Goal: Task Accomplishment & Management: Manage account settings

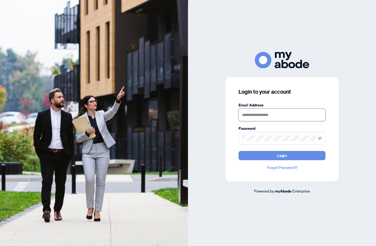
type input "**********"
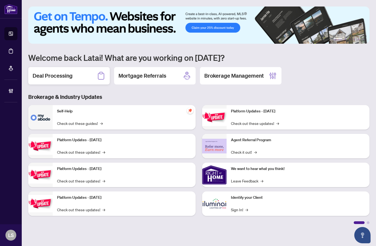
click at [56, 75] on h2 "Deal Processing" at bounding box center [53, 76] width 40 height 8
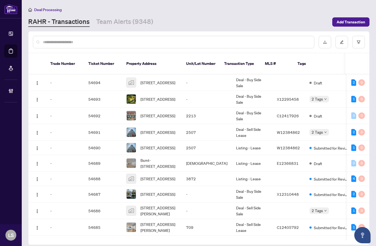
click at [56, 43] on input "text" at bounding box center [176, 42] width 267 height 6
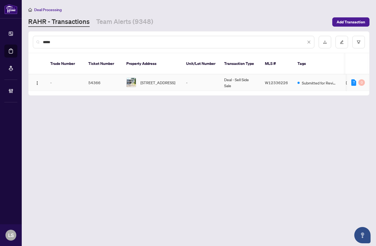
type input "*****"
click at [160, 80] on span "627 Green Meadow Cres, Mississauga, Ontario L5A 2V3, Canada" at bounding box center [157, 83] width 35 height 6
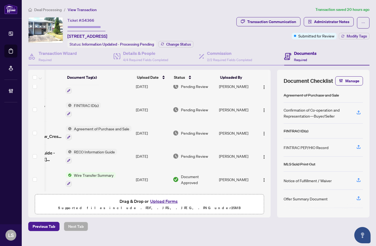
scroll to position [0, 42]
click at [42, 11] on span "Deal Processing" at bounding box center [47, 9] width 27 height 5
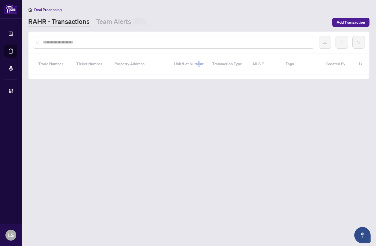
click at [57, 42] on input "text" at bounding box center [176, 42] width 267 height 6
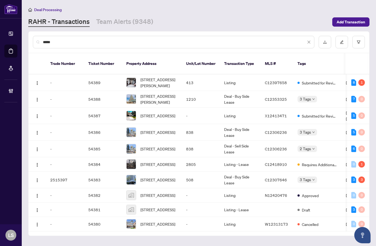
click at [58, 41] on input "*****" at bounding box center [174, 42] width 263 height 6
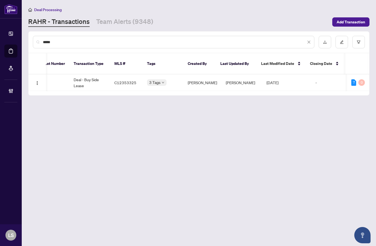
scroll to position [0, 148]
type input "*****"
click at [90, 79] on td "Deal - Buy Side Lease" at bounding box center [91, 82] width 41 height 17
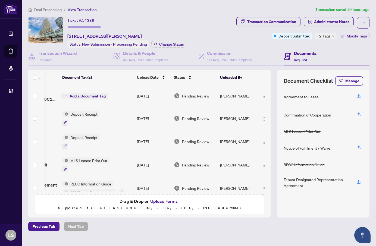
scroll to position [0, 47]
click at [262, 138] on span "button" at bounding box center [264, 141] width 4 height 6
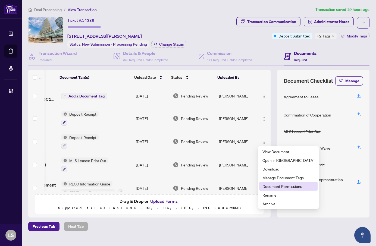
click at [268, 187] on span "Document Permissions" at bounding box center [288, 186] width 52 height 6
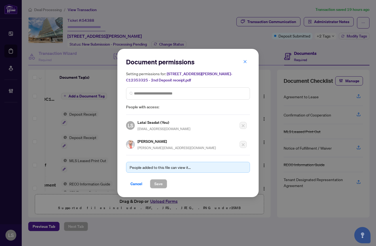
click at [155, 141] on h5 "Mihai Astefanoaia" at bounding box center [176, 141] width 78 height 6
copy h5 "Mihai Astefanoaia"
click at [138, 185] on span "Cancel" at bounding box center [136, 183] width 12 height 9
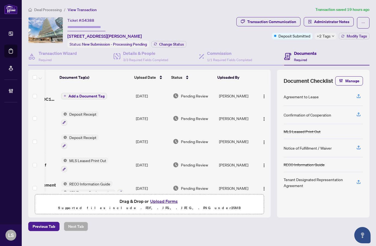
click at [40, 8] on span "Deal Processing" at bounding box center [47, 9] width 27 height 5
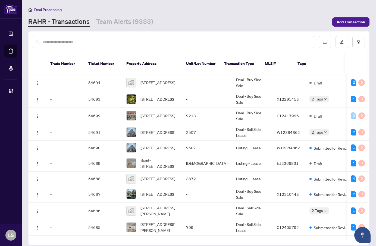
click at [84, 43] on input "text" at bounding box center [176, 42] width 267 height 6
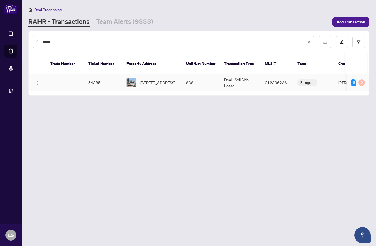
type input "*****"
click at [165, 80] on span "838-460 Adelaide St, Toronto, Ontario M5A 0E7, Canada" at bounding box center [157, 83] width 35 height 6
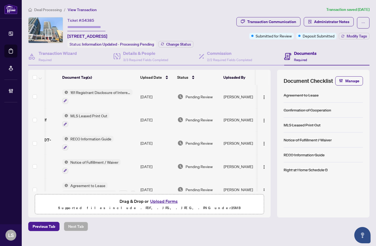
scroll to position [0, 50]
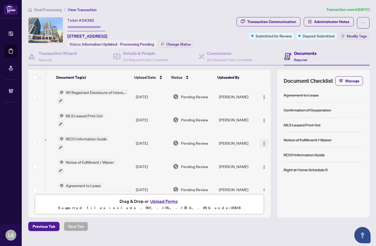
click at [262, 142] on img "button" at bounding box center [264, 143] width 4 height 4
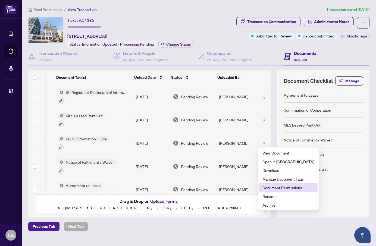
click at [282, 186] on span "Document Permissions" at bounding box center [288, 188] width 52 height 6
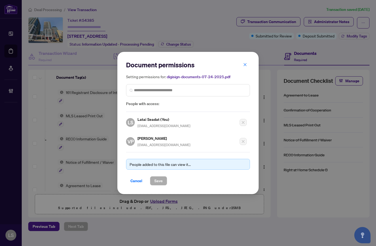
click at [145, 137] on h5 "Veronica Popescu" at bounding box center [163, 138] width 53 height 6
copy h5 "Veronica Popescu"
click at [138, 179] on span "Cancel" at bounding box center [136, 180] width 12 height 9
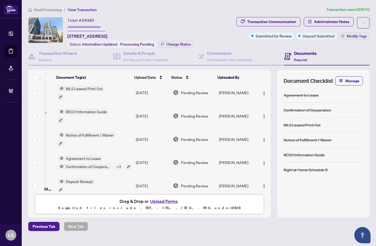
scroll to position [34, 50]
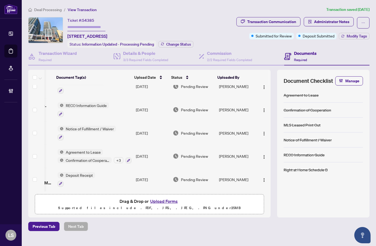
click at [88, 154] on div "Agreement to Lease Confirmation of Cooperation + 3" at bounding box center [95, 156] width 74 height 15
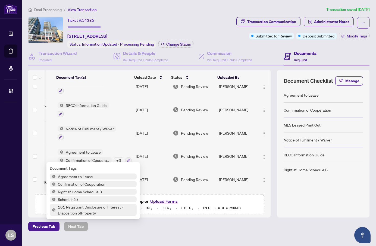
click at [74, 153] on div "Agreement to Lease Confirmation of Cooperation + 3" at bounding box center [95, 156] width 74 height 15
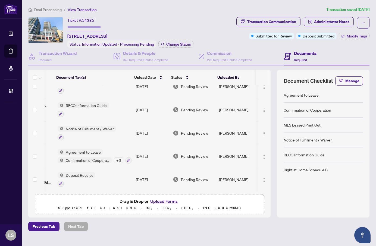
scroll to position [0, 0]
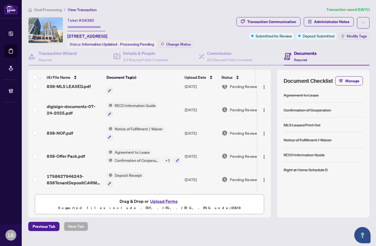
click at [73, 158] on td "838-Offer Pack.pdf" at bounding box center [75, 156] width 60 height 23
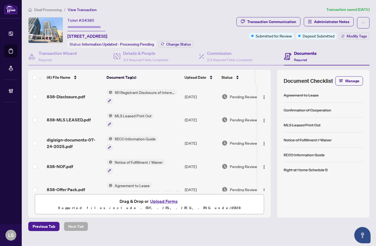
click at [45, 7] on li "Deal Processing" at bounding box center [44, 10] width 33 height 6
click at [52, 9] on span "Deal Processing" at bounding box center [47, 9] width 27 height 5
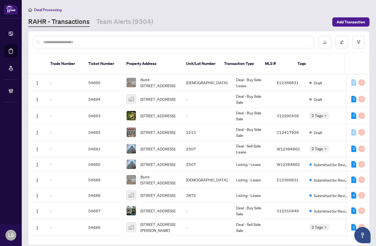
click at [68, 43] on input "text" at bounding box center [176, 42] width 267 height 6
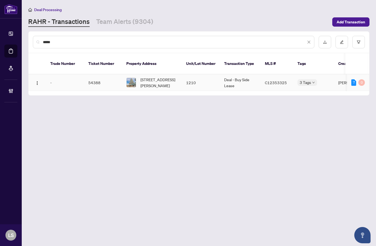
type input "*****"
click at [182, 74] on td "1210" at bounding box center [201, 82] width 38 height 17
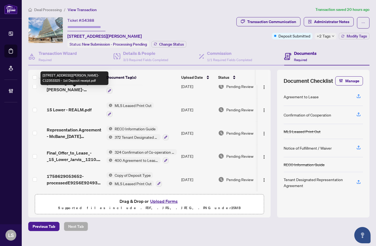
scroll to position [56, 0]
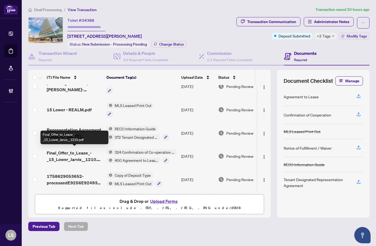
click at [77, 159] on span "Final_Offer_to_Lease_-_15_Lower_Jarvis__1210.pdf" at bounding box center [74, 156] width 55 height 13
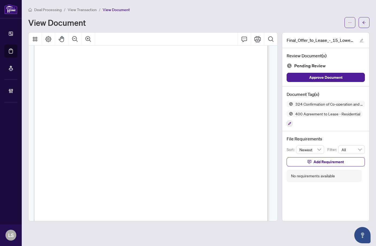
scroll to position [679, 0]
click at [100, 121] on span "DEPOSIT AND PREPAID RENT:" at bounding box center [77, 123] width 43 height 4
click at [50, 8] on span "Deal Processing" at bounding box center [47, 9] width 27 height 5
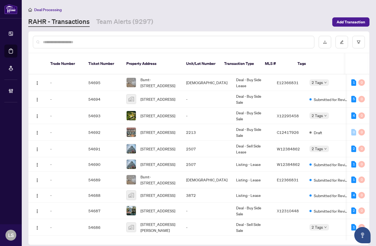
click at [49, 43] on input "text" at bounding box center [176, 42] width 267 height 6
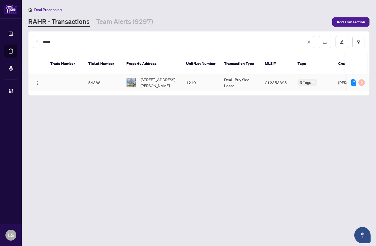
type input "*****"
click at [150, 77] on span "1210-15 Lower Jarvis St, Toronto, Ontario M5E 0C4, Canada" at bounding box center [158, 83] width 37 height 12
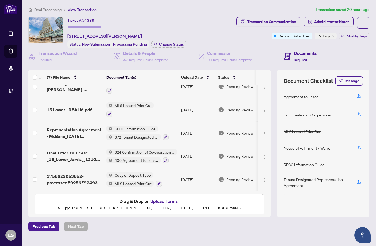
scroll to position [56, 0]
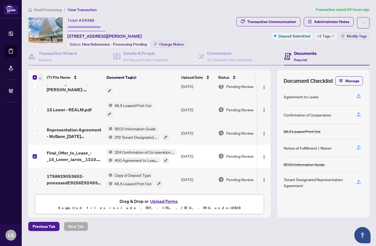
click at [42, 76] on button "button" at bounding box center [40, 77] width 4 height 7
click at [58, 92] on span "Download Selected" at bounding box center [66, 95] width 48 height 6
click at [45, 55] on h4 "Transaction Wizard" at bounding box center [58, 53] width 38 height 7
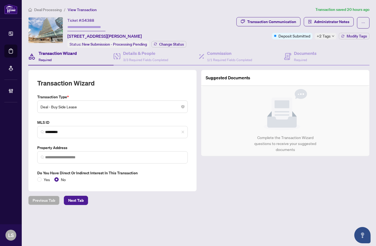
type input "**********"
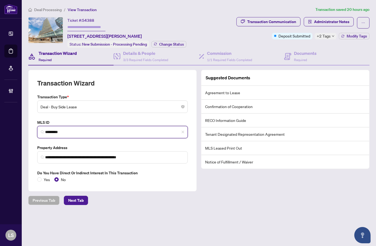
click at [59, 132] on input "*********" at bounding box center [114, 132] width 139 height 6
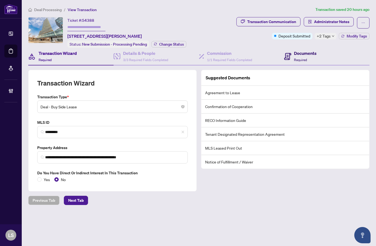
click at [301, 58] on span "Required" at bounding box center [300, 60] width 13 height 4
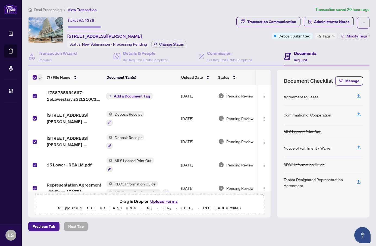
click at [41, 77] on icon "button" at bounding box center [40, 78] width 3 height 2
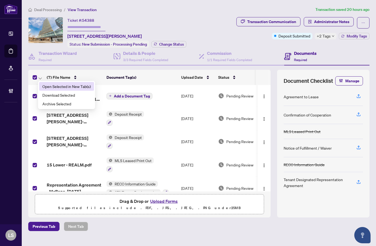
click at [47, 83] on span "Open Selected in New Tab(s)" at bounding box center [66, 86] width 48 height 6
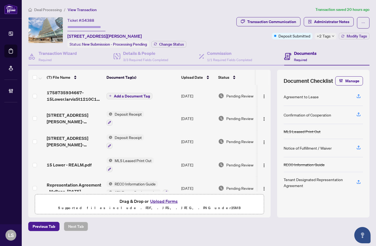
click at [90, 20] on span "54388" at bounding box center [88, 20] width 12 height 5
copy span "54388"
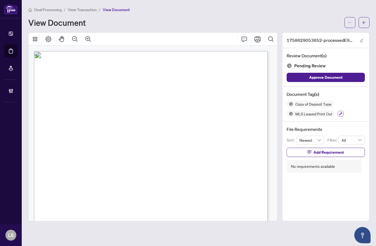
click at [337, 113] on button "button" at bounding box center [340, 114] width 6 height 6
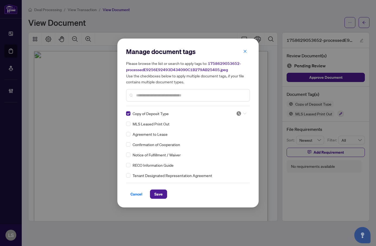
click at [236, 112] on img at bounding box center [238, 113] width 5 height 5
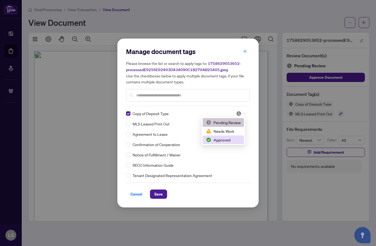
click at [229, 144] on div "Approved" at bounding box center [223, 139] width 41 height 9
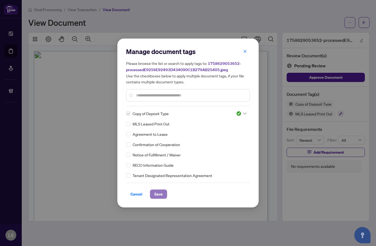
click at [157, 197] on span "Save" at bounding box center [158, 194] width 8 height 9
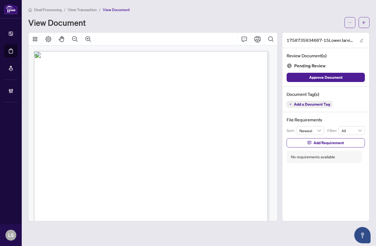
click at [309, 102] on span "Add a Document Tag" at bounding box center [312, 104] width 36 height 4
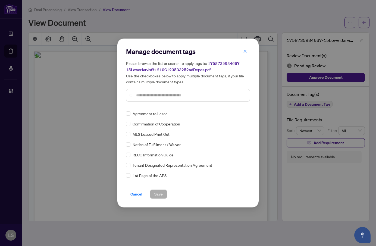
click at [154, 95] on input "text" at bounding box center [190, 95] width 109 height 6
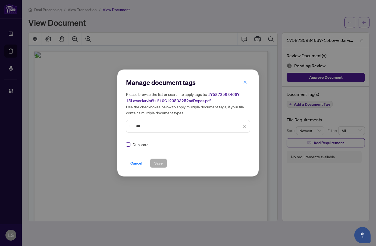
type input "***"
click at [239, 144] on img at bounding box center [238, 144] width 5 height 5
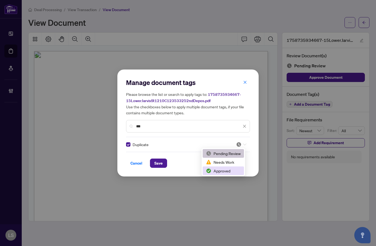
click at [224, 170] on div "Approved" at bounding box center [223, 171] width 35 height 6
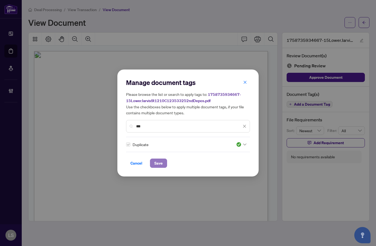
click at [157, 166] on span "Save" at bounding box center [158, 163] width 8 height 9
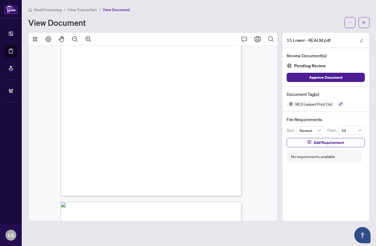
scroll to position [136, 0]
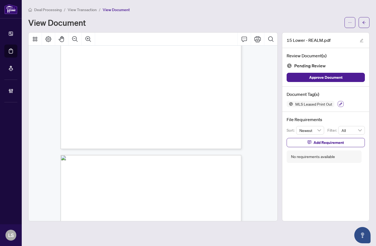
click at [339, 103] on icon "button" at bounding box center [340, 103] width 3 height 3
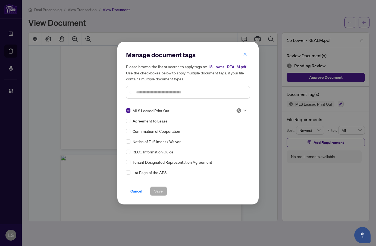
click at [239, 108] on img at bounding box center [238, 110] width 5 height 5
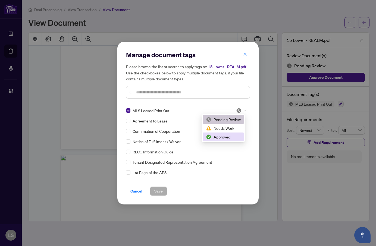
click at [229, 136] on div "Approved" at bounding box center [223, 137] width 35 height 6
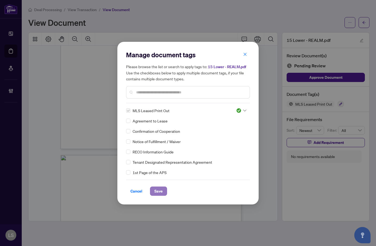
click at [156, 192] on span "Save" at bounding box center [158, 191] width 8 height 9
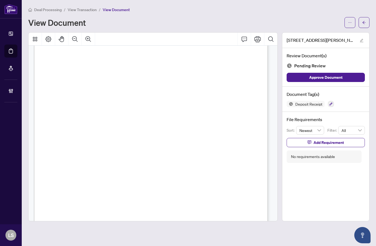
scroll to position [81, 0]
click at [331, 105] on icon "button" at bounding box center [330, 103] width 3 height 3
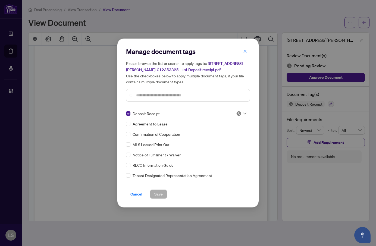
click at [241, 114] on div at bounding box center [241, 113] width 10 height 5
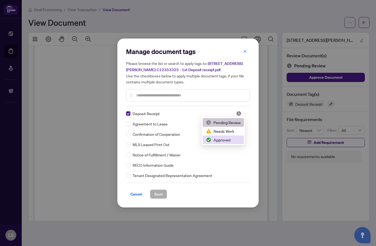
drag, startPoint x: 226, startPoint y: 138, endPoint x: 223, endPoint y: 140, distance: 2.9
click at [225, 138] on div "Approved" at bounding box center [223, 140] width 35 height 6
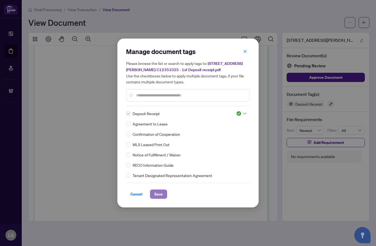
click at [158, 194] on span "Save" at bounding box center [158, 194] width 8 height 9
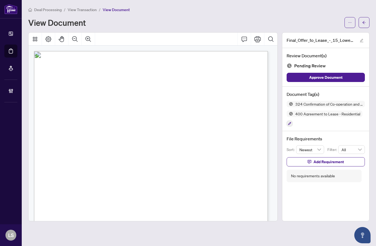
click at [122, 109] on span "For the transaction on the property known as: .................................…" at bounding box center [135, 107] width 171 height 4
click at [287, 125] on button "button" at bounding box center [289, 124] width 6 height 6
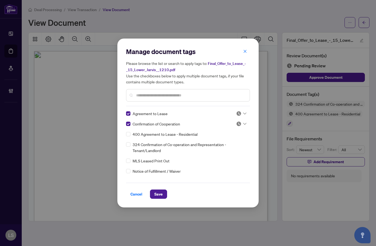
click at [146, 98] on div at bounding box center [188, 95] width 124 height 12
click at [148, 92] on div at bounding box center [188, 95] width 124 height 12
click at [153, 96] on input "text" at bounding box center [190, 95] width 109 height 6
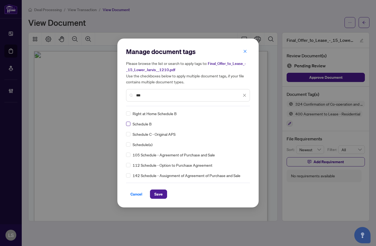
type input "***"
click at [237, 113] on img at bounding box center [238, 113] width 5 height 5
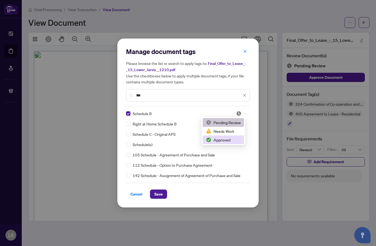
click at [231, 142] on div "Approved" at bounding box center [223, 140] width 35 height 6
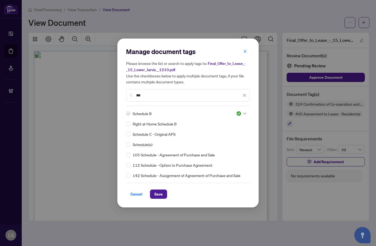
click at [244, 94] on icon "close" at bounding box center [244, 95] width 4 height 4
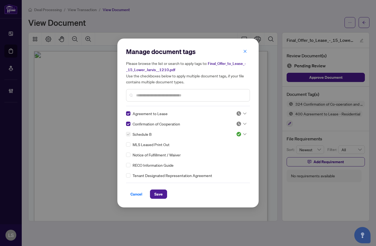
click at [237, 115] on img at bounding box center [238, 113] width 5 height 5
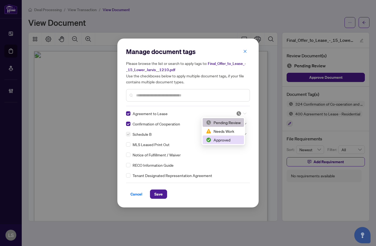
click at [227, 138] on div "Approved" at bounding box center [223, 140] width 35 height 6
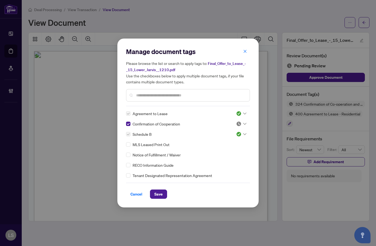
click at [239, 125] on img at bounding box center [238, 123] width 5 height 5
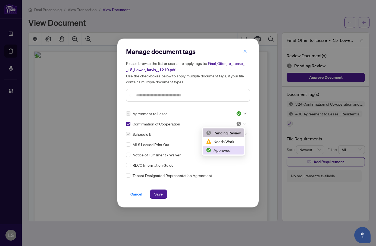
click at [226, 149] on div "Approved" at bounding box center [223, 150] width 35 height 6
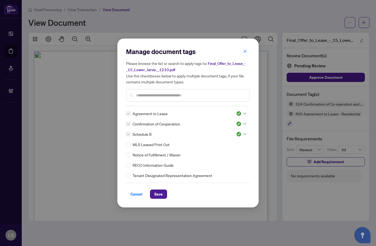
drag, startPoint x: 159, startPoint y: 191, endPoint x: 170, endPoint y: 190, distance: 11.8
click at [159, 191] on span "Save" at bounding box center [158, 194] width 8 height 9
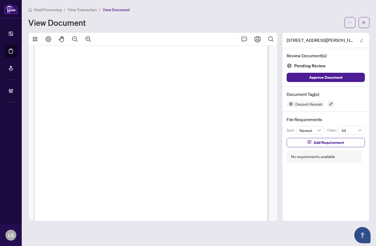
scroll to position [81, 0]
click at [330, 103] on icon "button" at bounding box center [330, 103] width 3 height 3
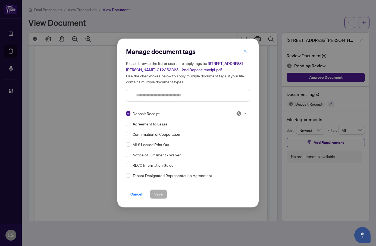
click at [238, 112] on img at bounding box center [238, 113] width 5 height 5
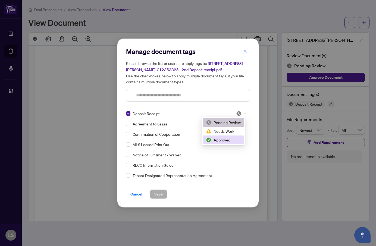
click at [220, 138] on div "Approved" at bounding box center [223, 140] width 35 height 6
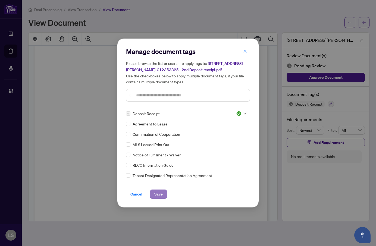
click at [159, 192] on span "Save" at bounding box center [158, 194] width 8 height 9
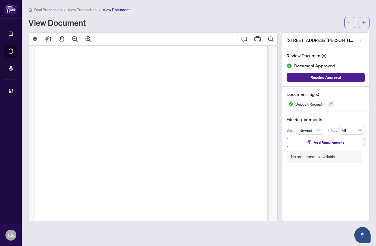
click at [178, 133] on div "Authentisign ID: 97C95799-5199-F011-B483-000D3A4FF5B1" at bounding box center [198, 183] width 329 height 426
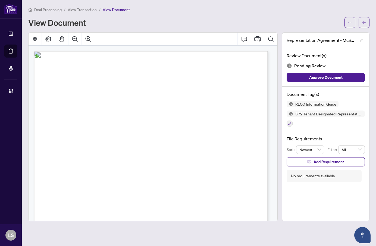
click at [137, 121] on span "Things you need to know" at bounding box center [123, 113] width 144 height 19
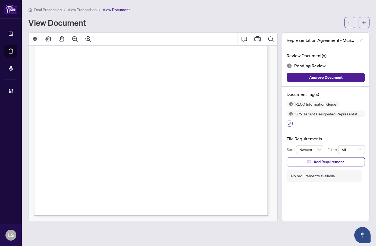
click at [288, 122] on icon "button" at bounding box center [289, 123] width 3 height 3
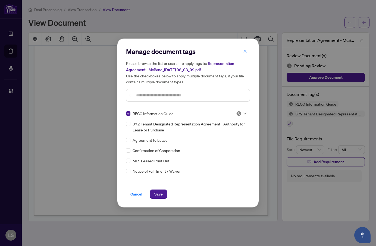
click at [239, 113] on img at bounding box center [238, 113] width 5 height 5
click at [227, 140] on div "Approved" at bounding box center [223, 140] width 35 height 6
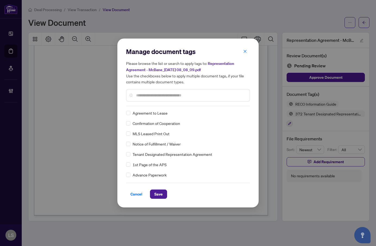
scroll to position [0, 0]
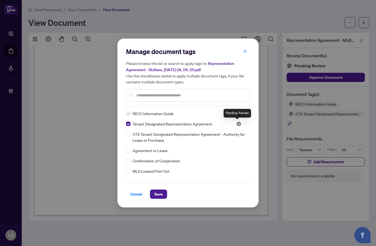
click at [239, 123] on img at bounding box center [238, 123] width 5 height 5
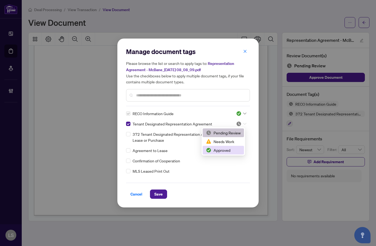
click at [229, 150] on div "Approved" at bounding box center [223, 150] width 35 height 6
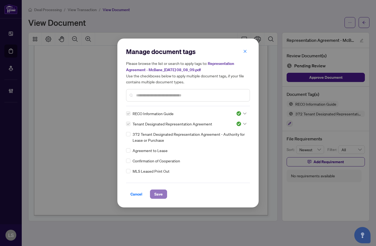
click at [160, 196] on span "Save" at bounding box center [158, 194] width 8 height 9
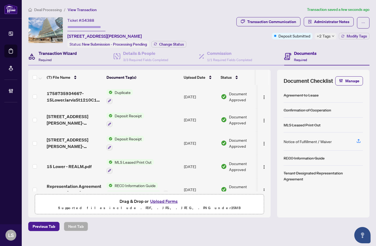
click at [58, 54] on h4 "Transaction Wizard" at bounding box center [58, 53] width 38 height 7
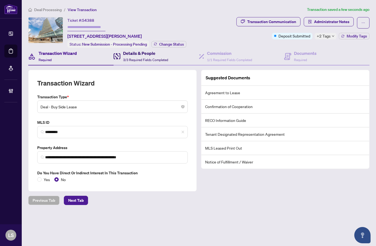
click at [143, 58] on span "3/3 Required Fields Completed" at bounding box center [145, 60] width 45 height 4
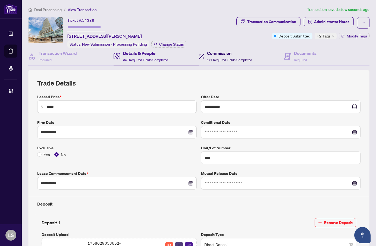
click at [227, 59] on span "1/1 Required Fields Completed" at bounding box center [229, 60] width 45 height 4
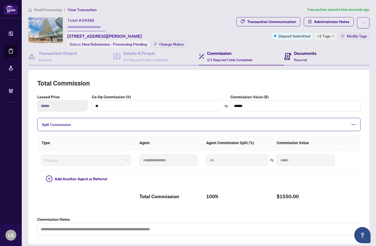
click at [305, 52] on h4 "Documents" at bounding box center [305, 53] width 23 height 7
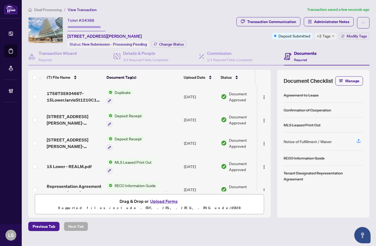
click at [99, 29] on input "text" at bounding box center [86, 27] width 38 height 8
paste input "*******"
type input "*******"
click at [179, 46] on button "Change Status" at bounding box center [168, 44] width 35 height 7
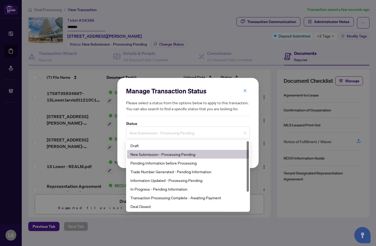
click at [153, 133] on span "New Submission - Processing Pending" at bounding box center [187, 133] width 117 height 10
click at [150, 172] on div "Trade Number Generated - Pending Information" at bounding box center [187, 172] width 115 height 6
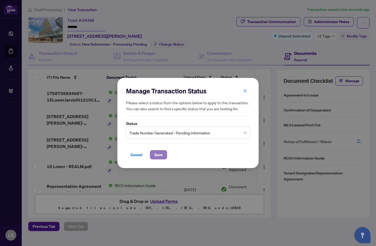
click at [157, 155] on span "Save" at bounding box center [158, 154] width 8 height 9
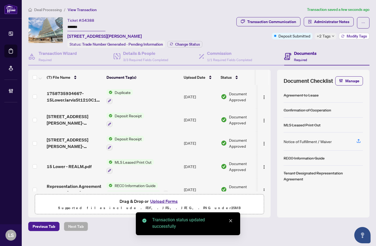
click at [353, 35] on span "Modify Tags" at bounding box center [356, 36] width 20 height 4
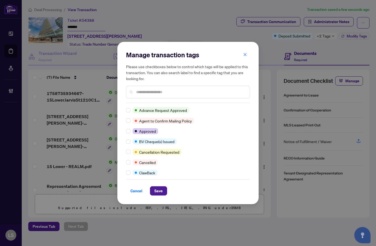
click at [153, 91] on input "text" at bounding box center [190, 92] width 109 height 6
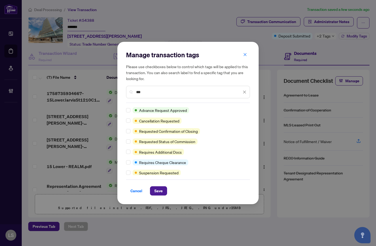
type input "***"
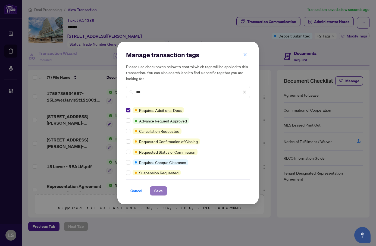
click at [162, 193] on span "Save" at bounding box center [158, 191] width 8 height 9
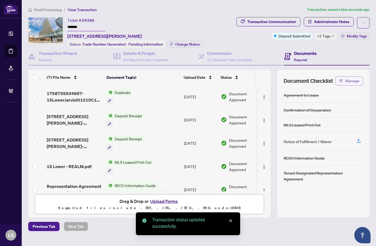
click at [345, 79] on span "Manage" at bounding box center [352, 81] width 14 height 9
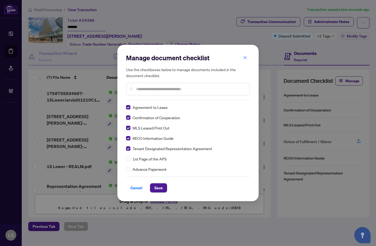
click at [153, 89] on input "text" at bounding box center [190, 89] width 109 height 6
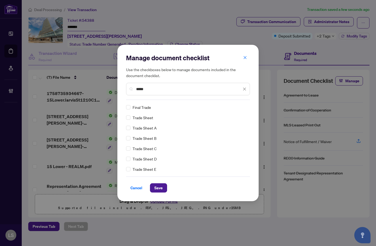
type input "*****"
click at [156, 189] on span "Save" at bounding box center [158, 188] width 8 height 9
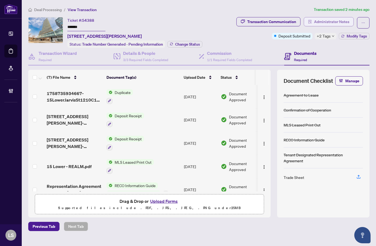
click at [341, 20] on span "Administrator Notes" at bounding box center [331, 21] width 35 height 9
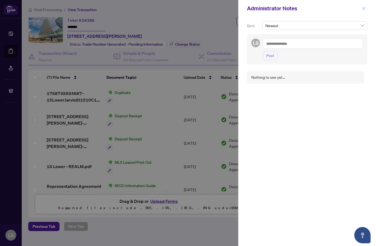
click at [364, 7] on icon "close" at bounding box center [364, 9] width 4 height 4
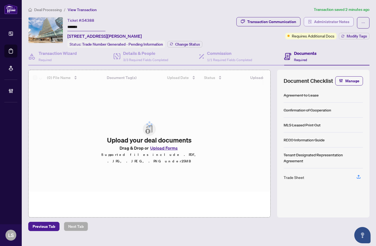
click at [333, 21] on span "Administrator Notes" at bounding box center [331, 21] width 35 height 9
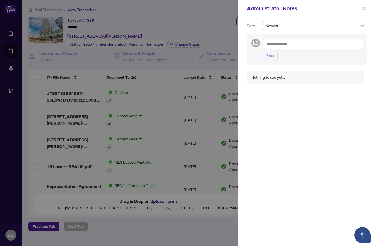
click at [279, 43] on textarea at bounding box center [313, 44] width 100 height 10
paste textarea "**********"
type textarea "**********"
click at [263, 51] on button "Post" at bounding box center [270, 55] width 15 height 9
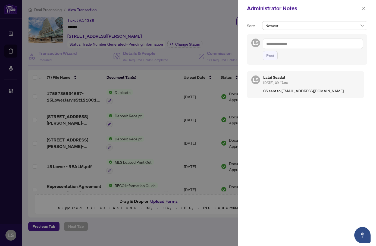
drag, startPoint x: 362, startPoint y: 6, endPoint x: 359, endPoint y: 8, distance: 3.2
click at [362, 6] on span "button" at bounding box center [364, 8] width 4 height 9
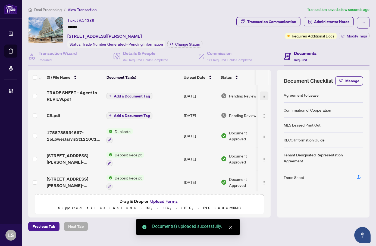
click at [262, 93] on span "button" at bounding box center [264, 96] width 4 height 6
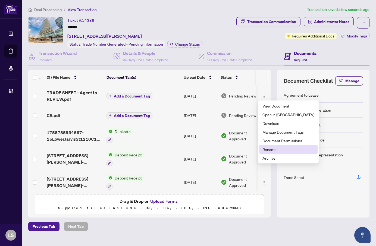
click at [270, 149] on span "Rename" at bounding box center [288, 149] width 52 height 6
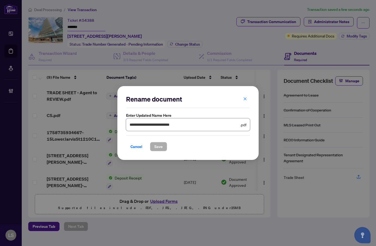
click at [200, 123] on input "**********" at bounding box center [183, 125] width 109 height 6
paste input "**********"
type input "**********"
click at [150, 142] on button "Save" at bounding box center [158, 146] width 17 height 9
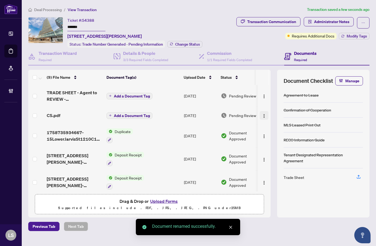
click at [263, 114] on img "button" at bounding box center [264, 116] width 4 height 4
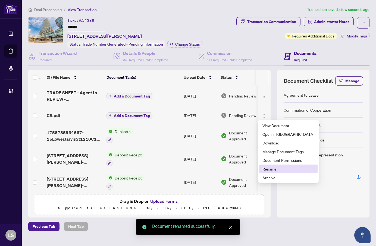
click at [280, 169] on span "Rename" at bounding box center [288, 169] width 52 height 6
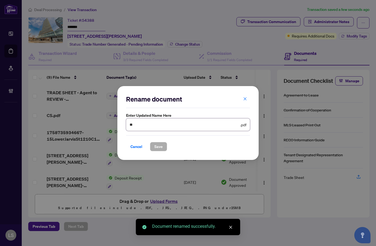
click at [191, 126] on input "**" at bounding box center [183, 125] width 109 height 6
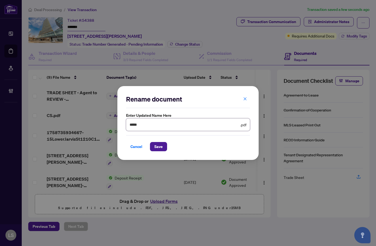
paste input "**********"
type input "**********"
click at [150, 142] on button "Save" at bounding box center [158, 146] width 17 height 9
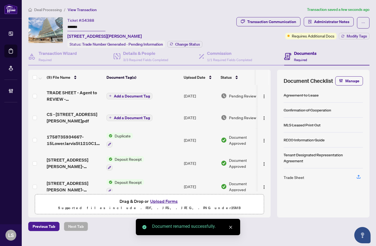
click at [122, 115] on button "Add a Document Tag" at bounding box center [129, 118] width 46 height 7
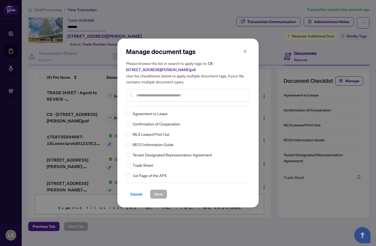
click at [153, 94] on input "text" at bounding box center [190, 95] width 109 height 6
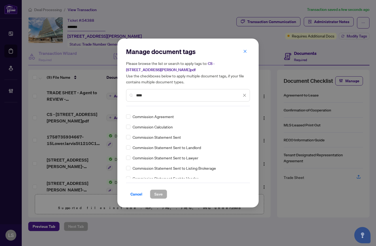
scroll to position [27, 0]
type input "****"
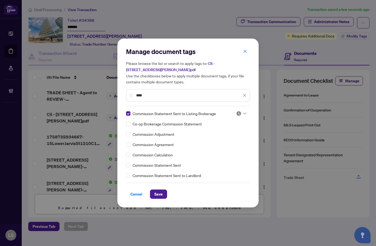
click at [236, 112] on img at bounding box center [238, 113] width 5 height 5
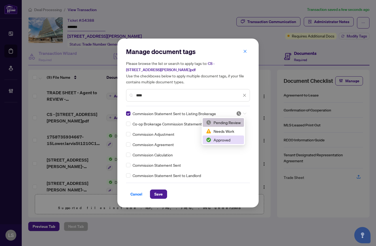
click at [224, 139] on div "Approved" at bounding box center [223, 140] width 35 height 6
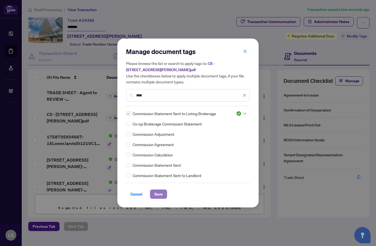
click at [158, 190] on span "Save" at bounding box center [158, 194] width 8 height 9
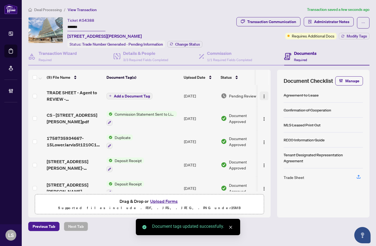
click at [262, 95] on img "button" at bounding box center [264, 96] width 4 height 4
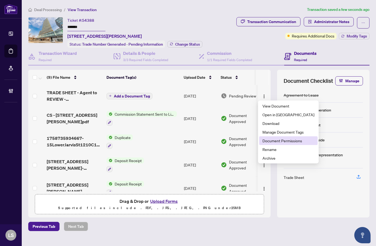
click at [279, 139] on span "Document Permissions" at bounding box center [288, 141] width 52 height 6
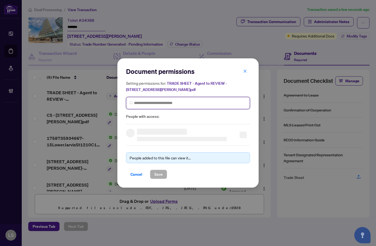
click at [148, 101] on input "search" at bounding box center [190, 103] width 112 height 6
type input "****"
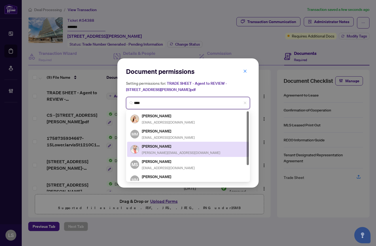
click at [165, 145] on h5 "Mihai Astefanoaia" at bounding box center [181, 146] width 78 height 6
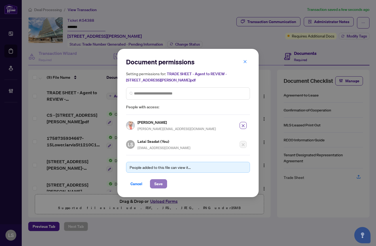
click at [161, 182] on span "Save" at bounding box center [158, 183] width 8 height 9
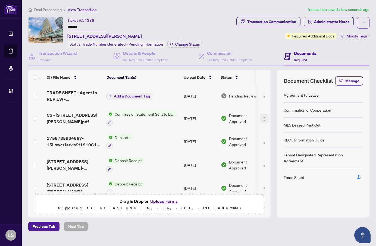
click at [262, 117] on img "button" at bounding box center [264, 119] width 4 height 4
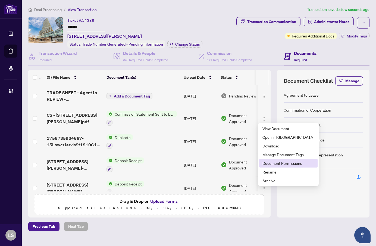
click at [282, 165] on span "Document Permissions" at bounding box center [288, 163] width 52 height 6
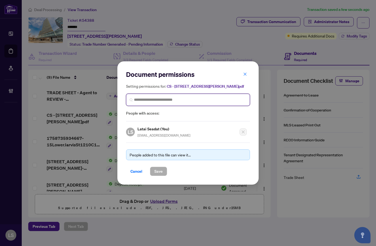
click at [148, 98] on input "search" at bounding box center [190, 100] width 112 height 6
type input "****"
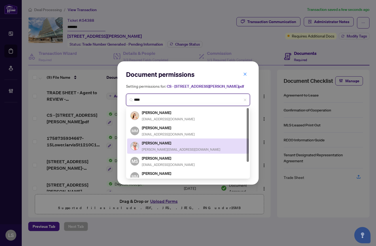
click at [172, 143] on h5 "Mihai Astefanoaia" at bounding box center [181, 143] width 78 height 6
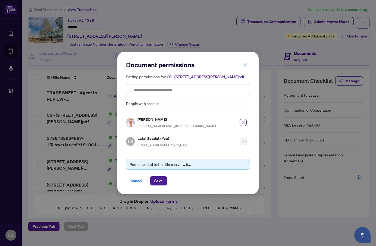
click at [143, 120] on h5 "Mihai Astefanoaia" at bounding box center [176, 119] width 78 height 6
copy h5 "Mihai"
click at [159, 180] on span "Save" at bounding box center [158, 180] width 8 height 9
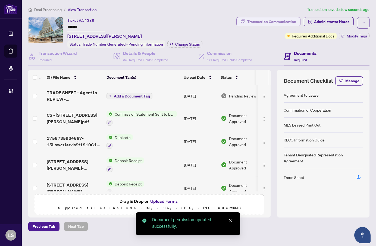
click at [280, 19] on div "Transaction Communication" at bounding box center [271, 21] width 49 height 9
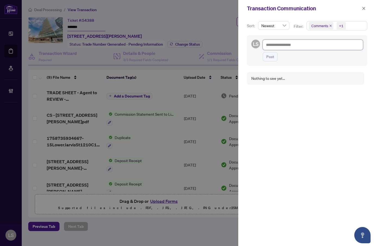
click at [289, 46] on textarea at bounding box center [313, 45] width 100 height 10
paste textarea "**********"
type textarea "**********"
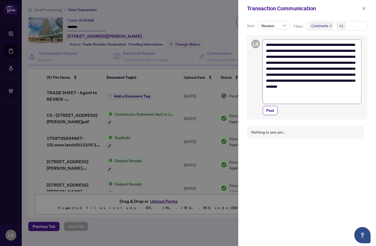
click at [326, 44] on textarea "**********" at bounding box center [312, 72] width 99 height 64
type textarea "**********"
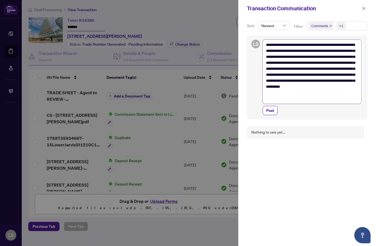
type textarea "**********"
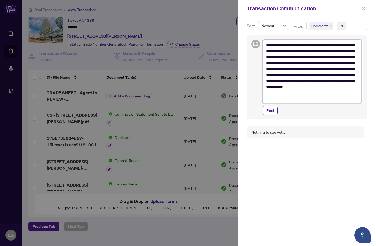
type textarea "**********"
click at [263, 106] on button "Post" at bounding box center [270, 110] width 15 height 9
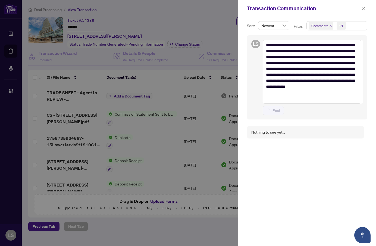
type textarea "**********"
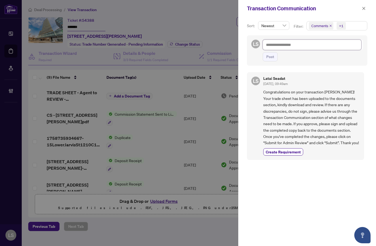
click at [276, 46] on textarea at bounding box center [312, 45] width 99 height 10
paste textarea "**********"
type textarea "**********"
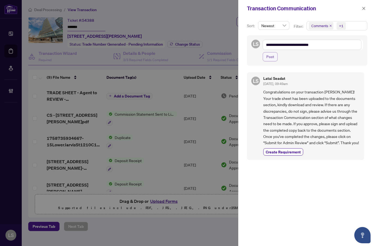
click at [272, 53] on span "Post" at bounding box center [270, 56] width 8 height 9
type textarea "**********"
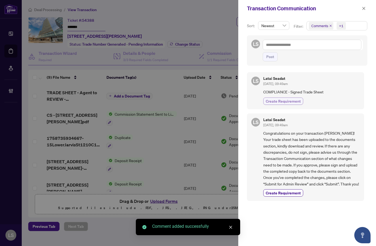
click at [286, 97] on button "Create Requirement" at bounding box center [283, 100] width 40 height 7
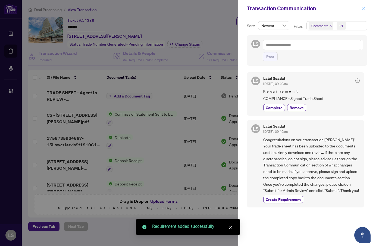
click at [365, 8] on icon "close" at bounding box center [364, 9] width 4 height 4
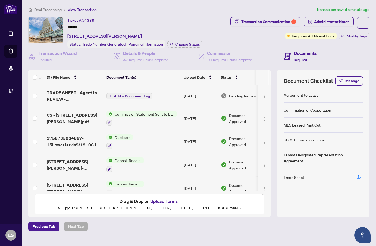
click at [42, 8] on span "Deal Processing" at bounding box center [47, 9] width 27 height 5
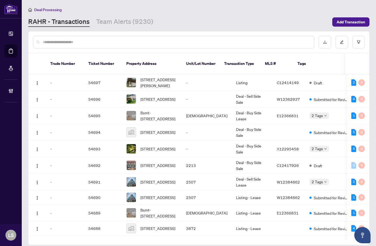
drag, startPoint x: 87, startPoint y: 43, endPoint x: 84, endPoint y: 46, distance: 4.5
click at [84, 46] on div at bounding box center [173, 42] width 281 height 12
paste input "*****"
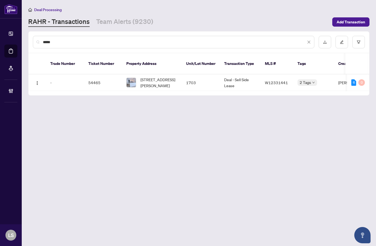
type input "*****"
click at [157, 77] on span "1703-56 Annie Craig Dr, Toronto, Ontario M8V 0C5, Canada" at bounding box center [158, 83] width 37 height 12
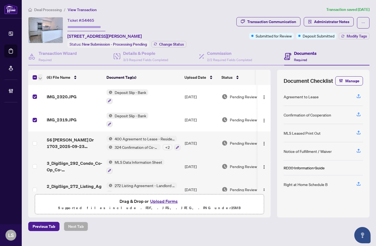
click at [40, 75] on span "button" at bounding box center [40, 77] width 3 height 6
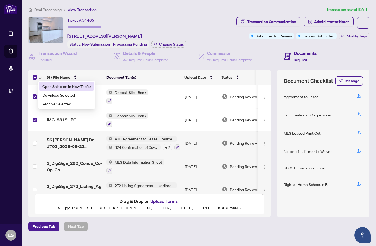
click at [57, 86] on span "Open Selected in New Tab(s)" at bounding box center [66, 86] width 48 height 6
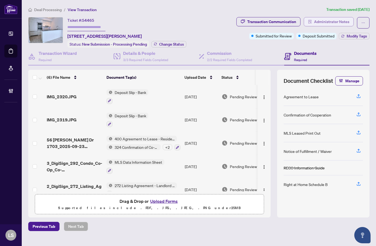
click at [323, 24] on span "Administrator Notes" at bounding box center [331, 21] width 35 height 9
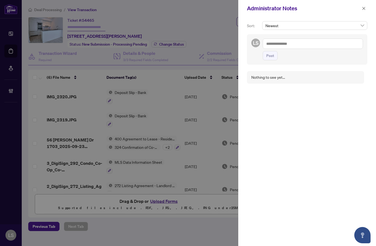
click at [278, 48] on textarea at bounding box center [313, 44] width 100 height 10
click at [298, 45] on li "RAHR Acc ounting" at bounding box center [299, 47] width 55 height 9
drag, startPoint x: 321, startPoint y: 49, endPoint x: 301, endPoint y: 43, distance: 20.6
click at [301, 43] on textarea "**********" at bounding box center [312, 47] width 99 height 16
type textarea "**********"
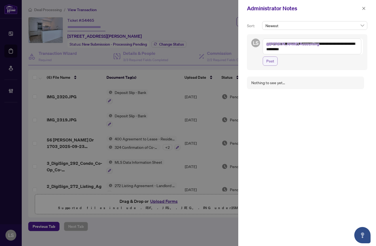
click at [267, 61] on span "Post" at bounding box center [270, 61] width 8 height 9
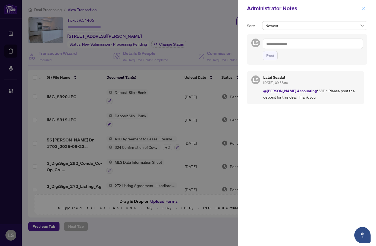
click at [363, 8] on icon "close" at bounding box center [364, 9] width 4 height 4
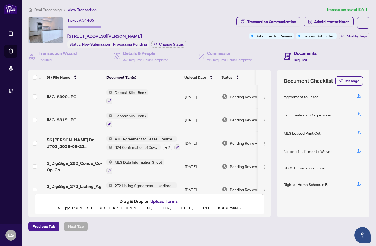
click at [34, 9] on span "Deal Processing" at bounding box center [44, 9] width 33 height 5
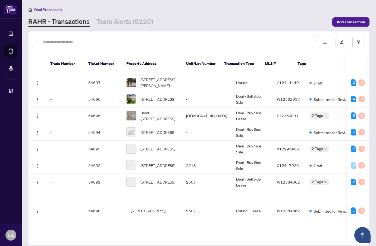
click at [60, 43] on input "text" at bounding box center [176, 42] width 267 height 6
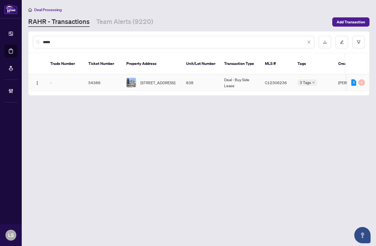
type input "*****"
click at [149, 80] on span "838-460 Adelaide St, Toronto, Ontario M5A 0E7, Canada" at bounding box center [157, 83] width 35 height 6
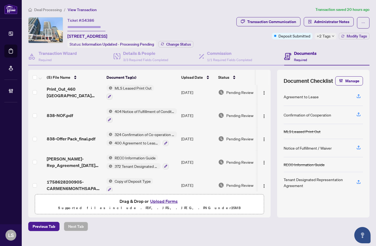
scroll to position [11, 0]
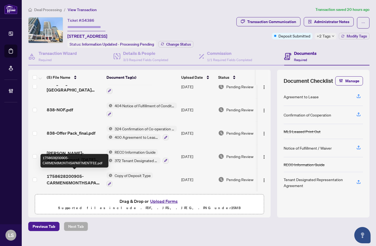
click at [74, 181] on span "1758628200905-CARMEN6MONTHSAPARTMENTFEE.pdf" at bounding box center [74, 179] width 55 height 13
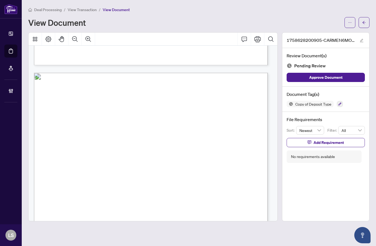
scroll to position [597, 0]
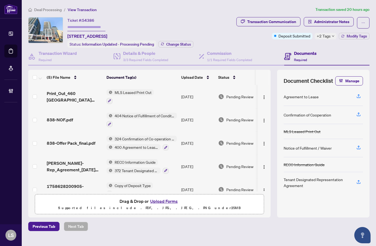
click at [79, 138] on td "838-Offer Pack_final.pdf" at bounding box center [75, 142] width 60 height 23
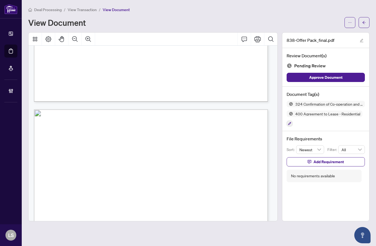
scroll to position [597, 0]
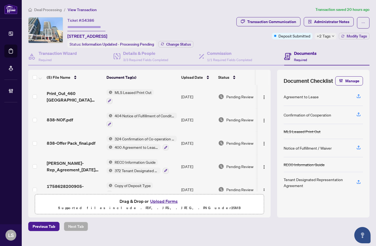
click at [45, 6] on main "Deal Processing / View Transaction Transaction saved 20 hours ago Ticket #: 543…" at bounding box center [199, 123] width 354 height 246
click at [46, 10] on span "Deal Processing" at bounding box center [47, 9] width 27 height 5
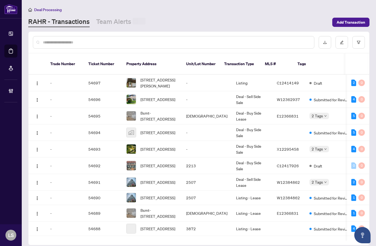
click at [83, 44] on input "text" at bounding box center [176, 42] width 267 height 6
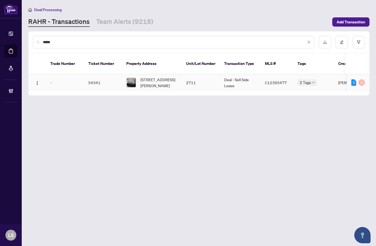
type input "*****"
click at [185, 77] on td "2711" at bounding box center [201, 82] width 38 height 17
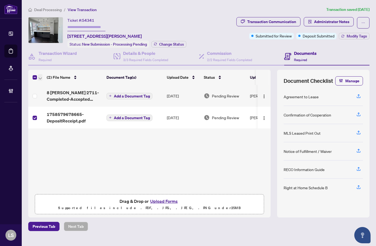
click at [40, 78] on icon "button" at bounding box center [40, 78] width 3 height 2
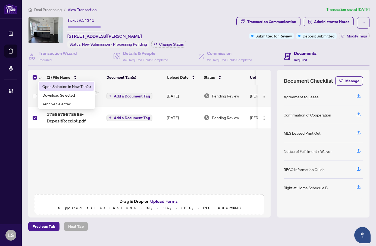
click at [53, 83] on span "Open Selected in New Tab(s)" at bounding box center [66, 86] width 48 height 6
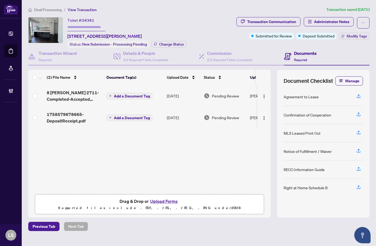
click at [43, 9] on span "Deal Processing" at bounding box center [47, 9] width 27 height 5
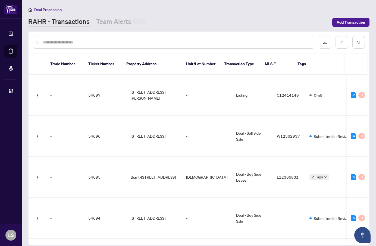
click at [54, 45] on div at bounding box center [173, 42] width 281 height 12
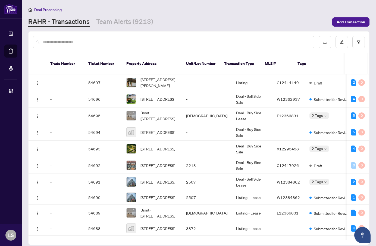
click at [60, 43] on input "text" at bounding box center [176, 42] width 267 height 6
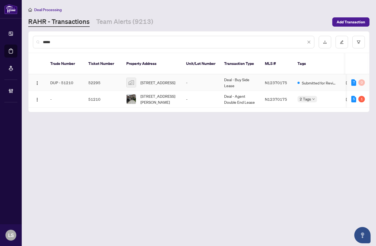
type input "*****"
click at [172, 94] on span "139 Royal Pine Ave, Vaughan, Ontario L4H 1S4, Canada" at bounding box center [158, 99] width 37 height 12
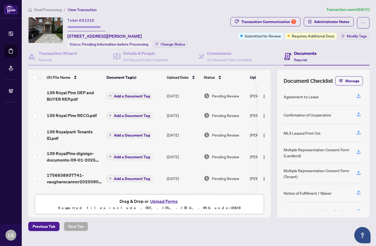
click at [43, 9] on span "Deal Processing" at bounding box center [47, 9] width 27 height 5
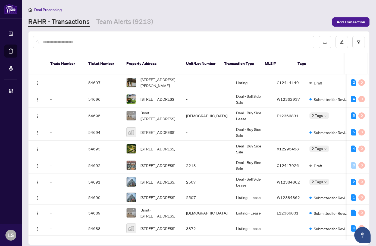
click at [109, 40] on input "text" at bounding box center [176, 42] width 267 height 6
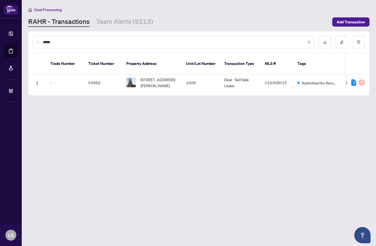
type input "*****"
click at [158, 68] on th "Property Address" at bounding box center [152, 63] width 60 height 21
click at [160, 77] on span "1008-23 Sheppard Ave, Toronto, Ontario M2N 0C8, Canada" at bounding box center [158, 83] width 37 height 12
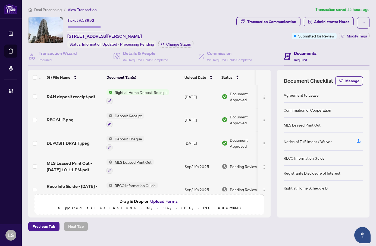
click at [49, 9] on span "Deal Processing" at bounding box center [47, 9] width 27 height 5
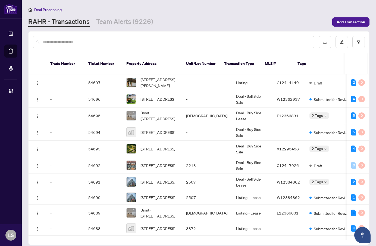
click at [58, 40] on input "text" at bounding box center [176, 42] width 267 height 6
paste input "*********"
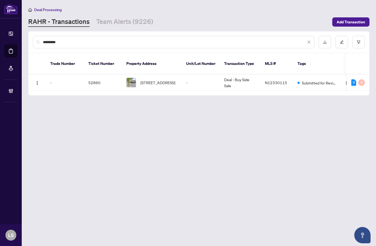
type input "*********"
click at [202, 78] on td "-" at bounding box center [201, 82] width 38 height 17
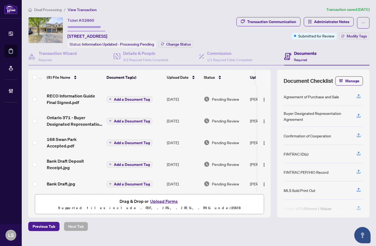
scroll to position [82, 0]
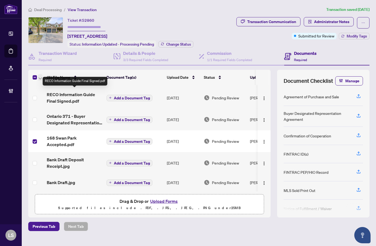
click at [42, 77] on button "button" at bounding box center [40, 77] width 4 height 7
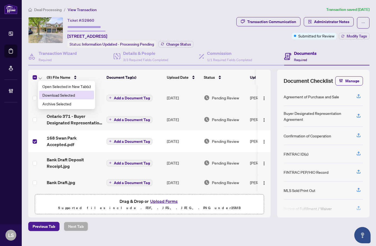
click at [58, 98] on li "Download Selected" at bounding box center [66, 95] width 55 height 9
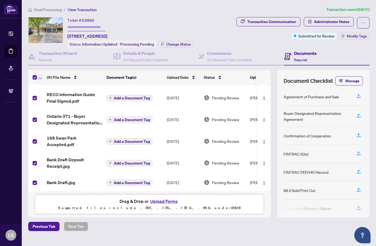
click at [38, 76] on button "button" at bounding box center [40, 77] width 4 height 7
click at [41, 77] on icon "button" at bounding box center [40, 78] width 3 height 2
click at [39, 77] on icon "button" at bounding box center [40, 78] width 3 height 2
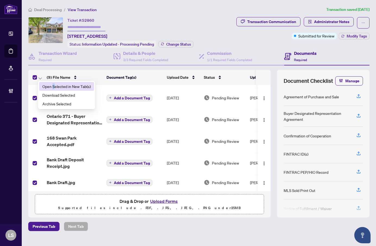
click at [54, 86] on span "Open Selected in New Tab(s)" at bounding box center [66, 86] width 48 height 6
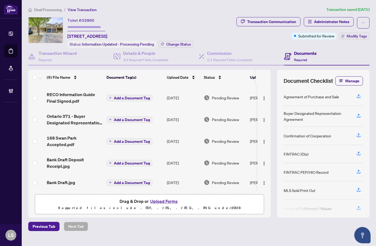
click at [87, 18] on span "52860" at bounding box center [88, 20] width 12 height 5
copy span "52860"
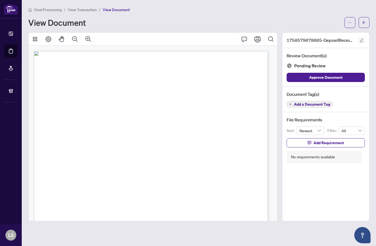
click at [362, 39] on icon "edit" at bounding box center [361, 41] width 4 height 4
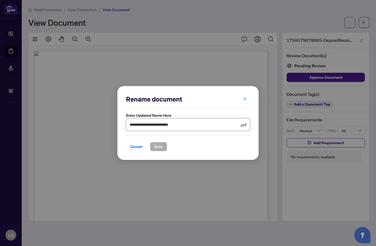
drag, startPoint x: 188, startPoint y: 123, endPoint x: 94, endPoint y: 123, distance: 93.7
click at [94, 123] on div "**********" at bounding box center [188, 123] width 376 height 246
type input "**********"
click at [157, 149] on span "Save" at bounding box center [158, 146] width 8 height 9
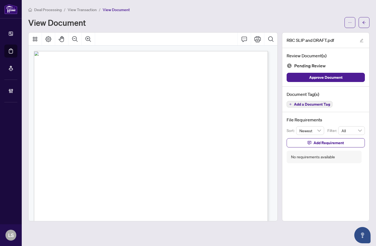
click at [85, 11] on span "View Transaction" at bounding box center [82, 9] width 29 height 5
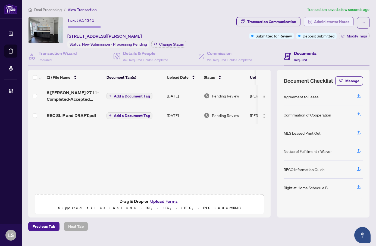
click at [340, 19] on span "Administrator Notes" at bounding box center [331, 21] width 35 height 9
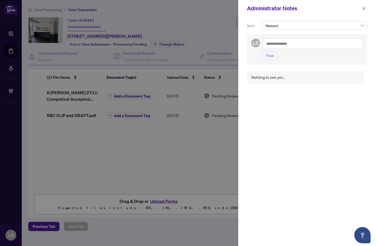
click at [289, 45] on textarea at bounding box center [313, 44] width 100 height 10
click at [289, 45] on li "[PERSON_NAME] Acc ounting" at bounding box center [299, 47] width 55 height 9
click at [322, 47] on textarea "**********" at bounding box center [313, 44] width 100 height 10
paste textarea "**********"
click at [285, 50] on textarea "**********" at bounding box center [312, 47] width 99 height 16
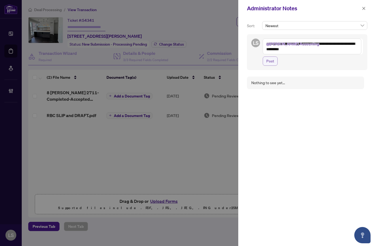
type textarea "**********"
click at [268, 62] on span "Post" at bounding box center [270, 61] width 8 height 9
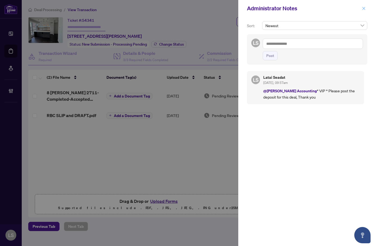
click at [364, 8] on icon "close" at bounding box center [363, 8] width 3 height 3
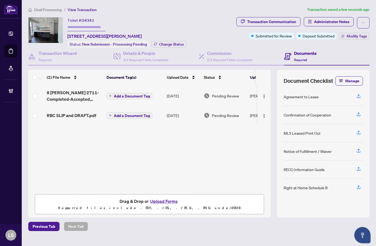
click at [45, 8] on span "Deal Processing" at bounding box center [47, 9] width 27 height 5
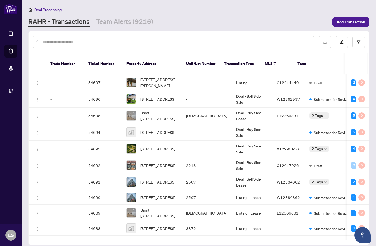
click at [66, 41] on input "text" at bounding box center [176, 42] width 267 height 6
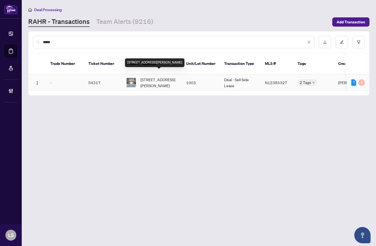
type input "*****"
click at [160, 79] on span "[STREET_ADDRESS][PERSON_NAME]" at bounding box center [158, 83] width 37 height 12
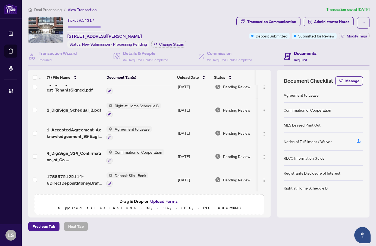
scroll to position [58, 0]
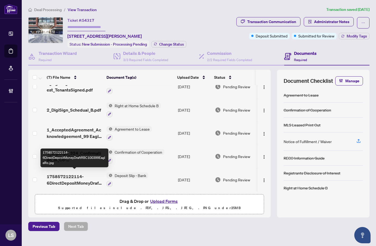
click at [55, 175] on span "1758572122114-6DirectDepositMoneyDraftRBC100399EagleRo.jpg" at bounding box center [74, 179] width 55 height 13
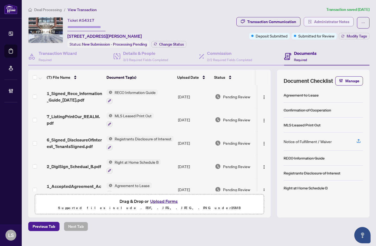
click at [339, 20] on span "Administrator Notes" at bounding box center [331, 21] width 35 height 9
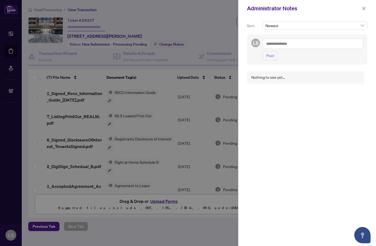
click at [306, 43] on textarea at bounding box center [313, 44] width 100 height 10
click at [285, 45] on span "[PERSON_NAME] Acc ounting" at bounding box center [299, 47] width 49 height 5
paste textarea "**********"
type textarea "**********"
click at [269, 62] on span "Post" at bounding box center [270, 61] width 8 height 9
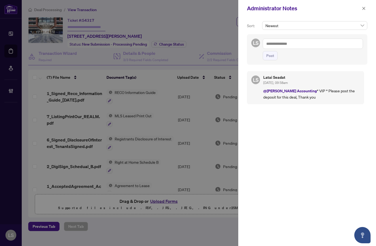
click at [359, 8] on div "Administrator Notes" at bounding box center [303, 8] width 113 height 8
click at [363, 10] on icon "close" at bounding box center [363, 8] width 3 height 3
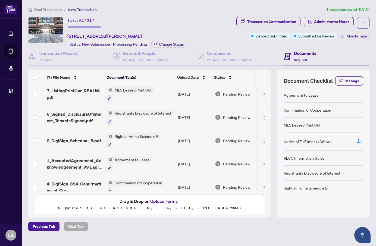
scroll to position [58, 0]
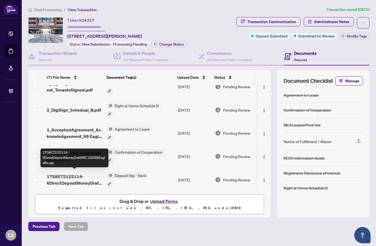
click at [68, 176] on span "1758572122114-6DirectDepositMoneyDraftRBC100399EagleRo.jpg" at bounding box center [74, 179] width 55 height 13
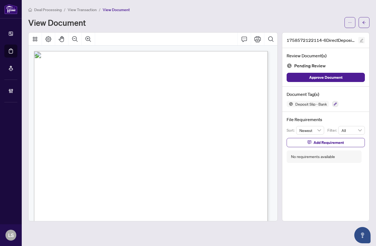
click at [362, 40] on icon "edit" at bounding box center [361, 41] width 4 height 4
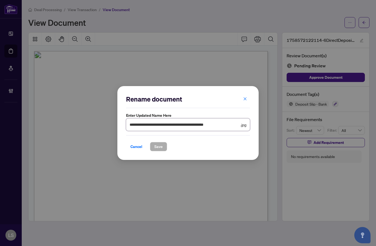
click at [163, 123] on input "**********" at bounding box center [184, 125] width 110 height 6
type input "**********"
click at [158, 144] on span "Save" at bounding box center [158, 146] width 8 height 9
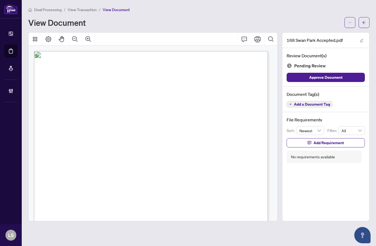
drag, startPoint x: 81, startPoint y: 112, endPoint x: 106, endPoint y: 112, distance: 25.8
click at [106, 51] on p "Form 100 Revised 2024 Page 1 of 8 The trademarks REALTOR®, REALTORS®, MLS®, Mul…" at bounding box center [198, 51] width 329 height 0
click at [106, 112] on span "[PERSON_NAME] Ka-Lok [PERSON_NAME]" at bounding box center [118, 112] width 75 height 4
click at [110, 110] on span "[PERSON_NAME] Ka-Lok [PERSON_NAME]" at bounding box center [118, 112] width 75 height 4
click at [106, 110] on span "[PERSON_NAME] Ka-Lok [PERSON_NAME]" at bounding box center [118, 112] width 75 height 4
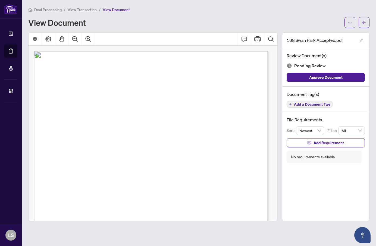
click at [106, 110] on span "[PERSON_NAME] Ka-Lok [PERSON_NAME]" at bounding box center [118, 112] width 75 height 4
click at [189, 111] on span "[PERSON_NAME]" at bounding box center [196, 112] width 24 height 4
click at [128, 134] on span "Address .......................................................................…" at bounding box center [150, 135] width 202 height 4
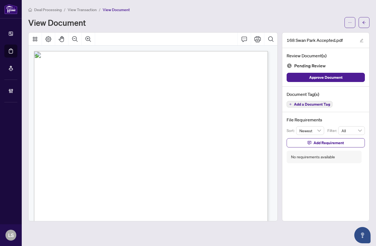
click at [109, 100] on span "[PERSON_NAME] [PERSON_NAME]" at bounding box center [102, 102] width 53 height 4
click at [160, 101] on span "[PERSON_NAME] [PERSON_NAME]-MAN [PERSON_NAME]" at bounding box center [202, 102] width 89 height 4
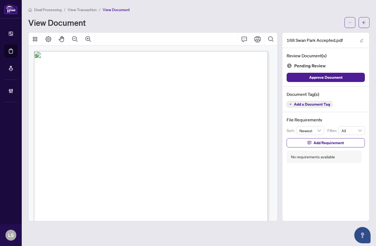
click at [160, 101] on span "[PERSON_NAME] [PERSON_NAME]-MAN [PERSON_NAME]" at bounding box center [202, 102] width 89 height 4
